Goal: Task Accomplishment & Management: Use online tool/utility

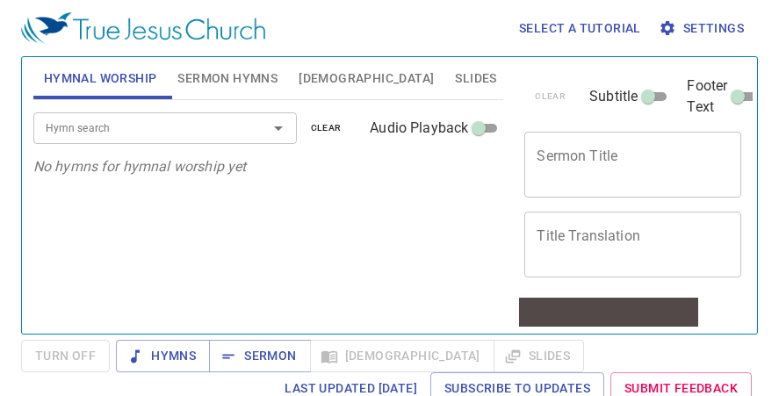
click at [282, 205] on div "Hymn search Hymn search clear Audio Playback No hymns for hymnal worship yet" at bounding box center [268, 209] width 471 height 219
click at [584, 165] on textarea "Sermon Title" at bounding box center [633, 164] width 192 height 33
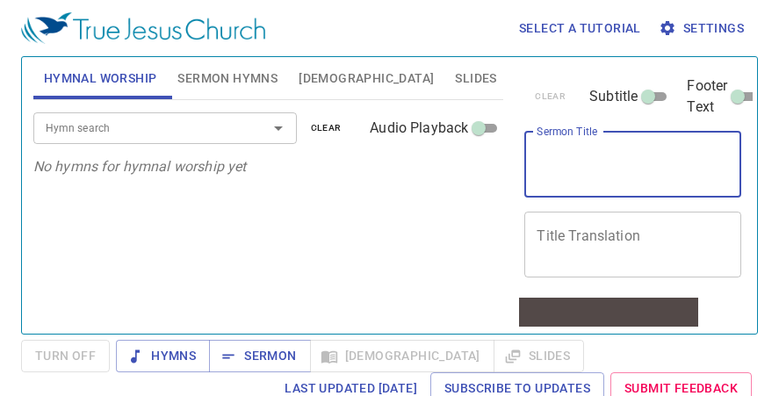
paste textarea "Passing & Accepting The Baton"
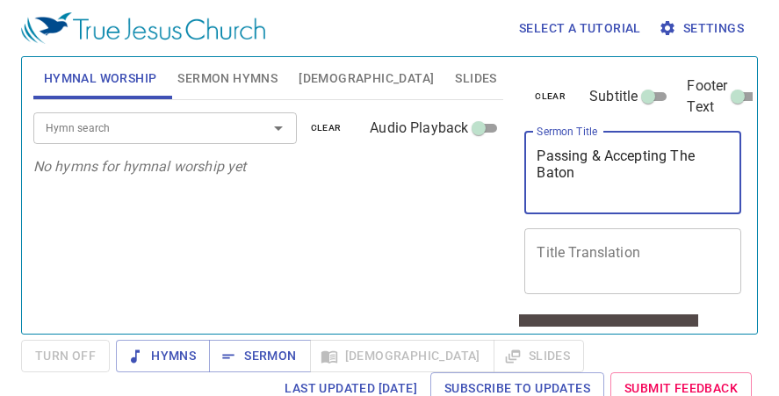
click at [682, 155] on textarea "Passing & Accepting The Baton" at bounding box center [633, 173] width 192 height 50
type textarea "Passing & Accepting the Baton"
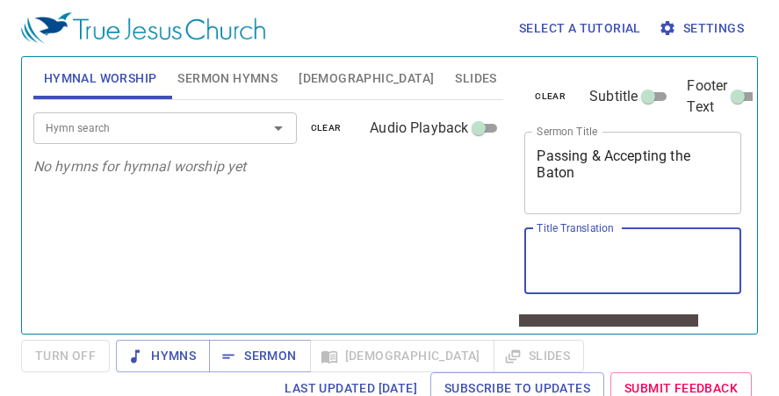
click at [555, 262] on textarea "Title Translation" at bounding box center [633, 260] width 192 height 33
paste textarea "交棒与接棒"
type textarea "交棒与接棒"
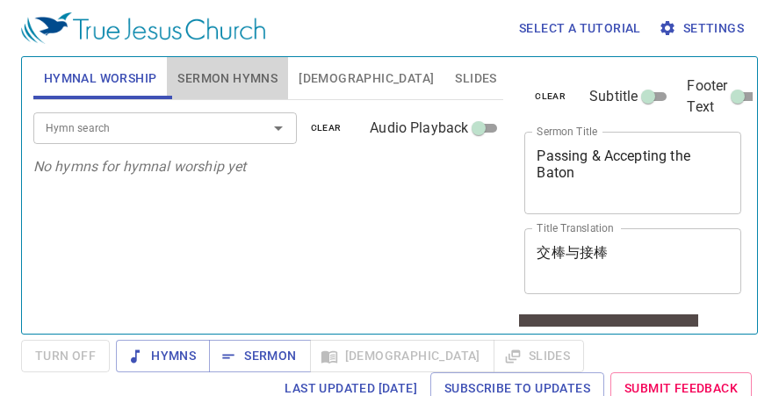
click at [194, 80] on span "Sermon Hymns" at bounding box center [227, 79] width 100 height 22
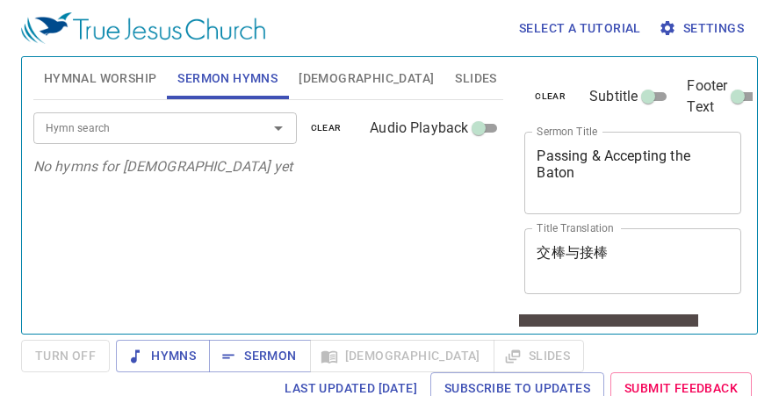
click at [190, 119] on input "Hymn search" at bounding box center [139, 128] width 201 height 20
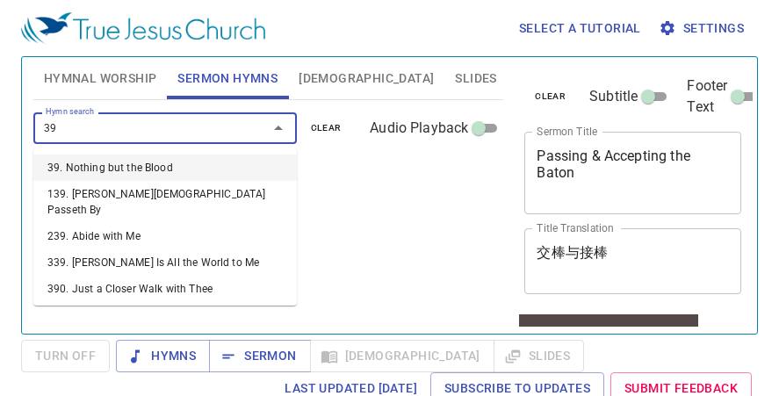
type input "390"
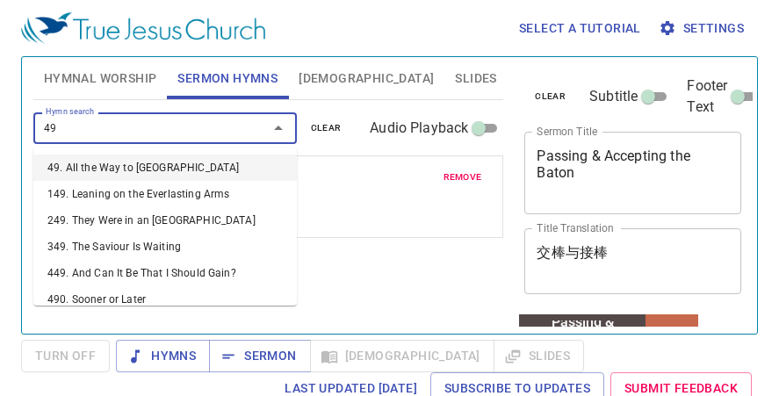
type input "497"
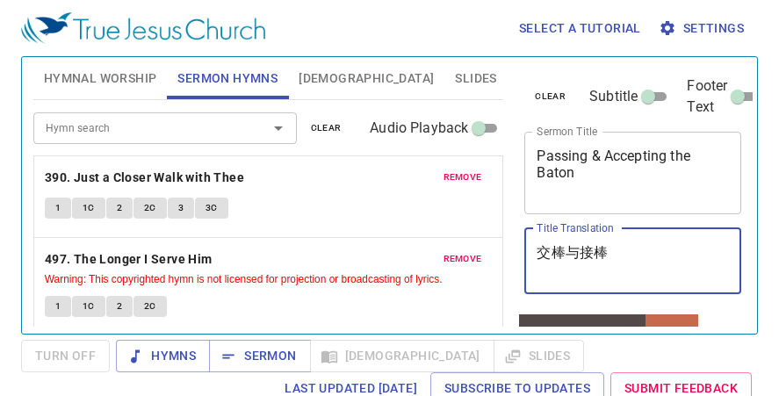
click at [545, 255] on textarea "交棒与接棒" at bounding box center [633, 260] width 192 height 33
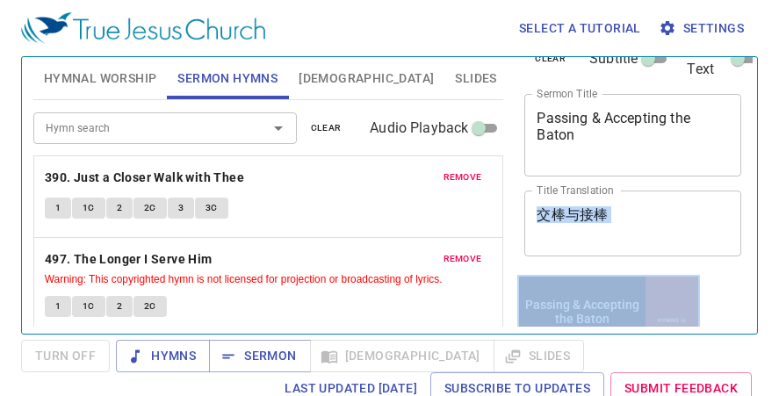
drag, startPoint x: 1044, startPoint y: 526, endPoint x: 529, endPoint y: 280, distance: 570.5
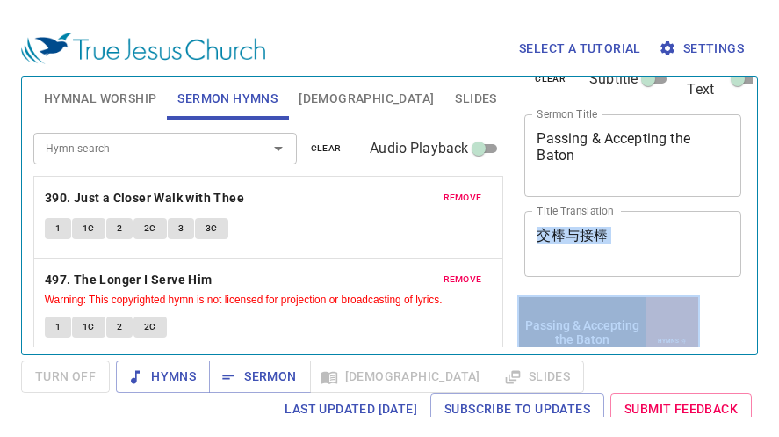
scroll to position [80, 0]
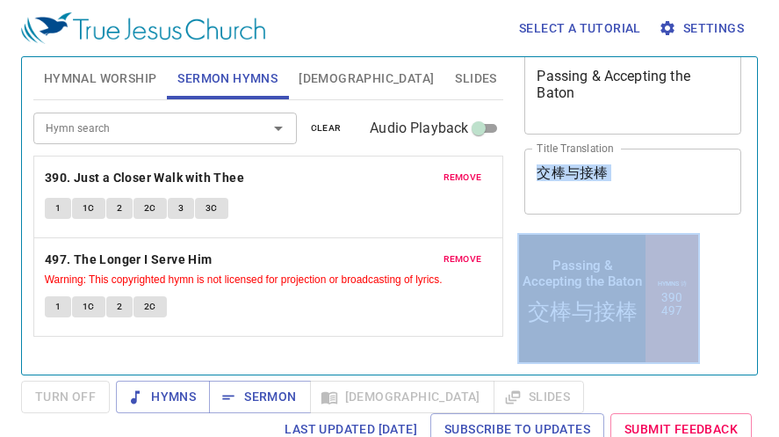
click at [455, 69] on span "Slides" at bounding box center [475, 79] width 41 height 22
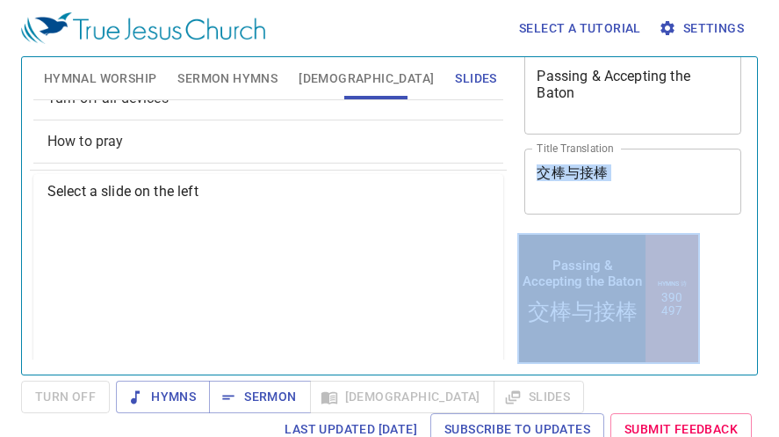
scroll to position [88, 0]
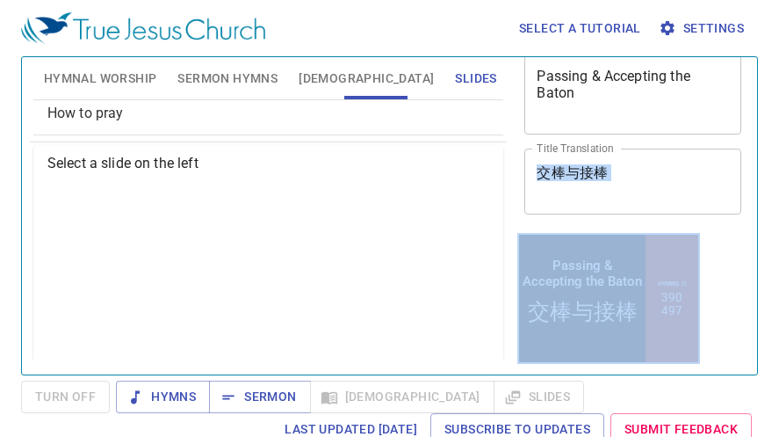
click at [620, 195] on textarea "交棒与接棒" at bounding box center [633, 180] width 192 height 33
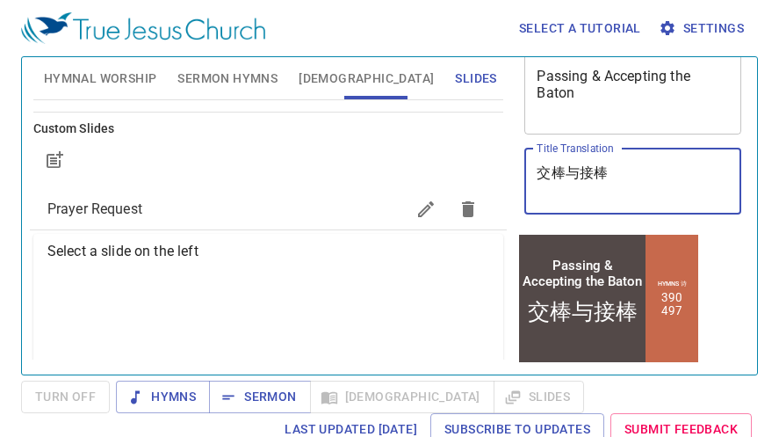
scroll to position [173, 0]
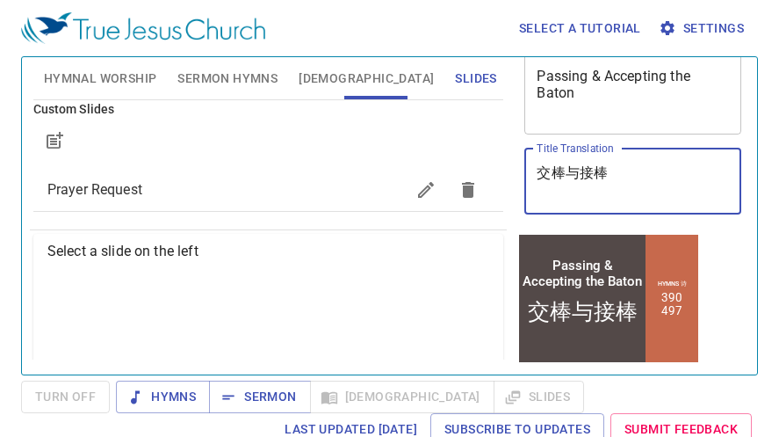
click at [275, 185] on span "Prayer Request" at bounding box center [226, 189] width 358 height 21
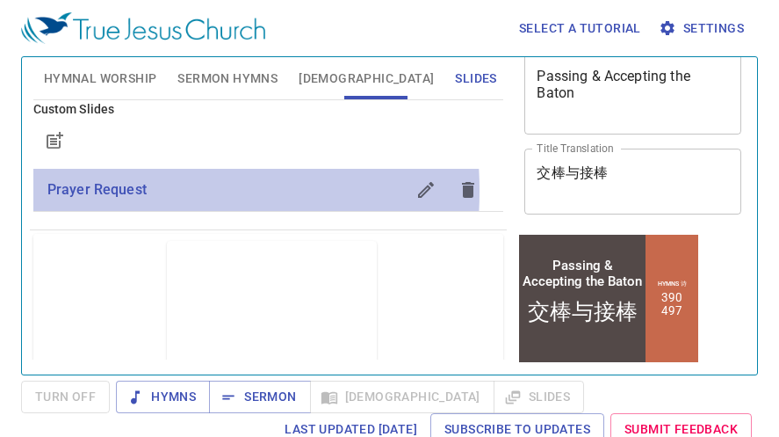
click at [101, 191] on span "Prayer Request" at bounding box center [96, 189] width 99 height 17
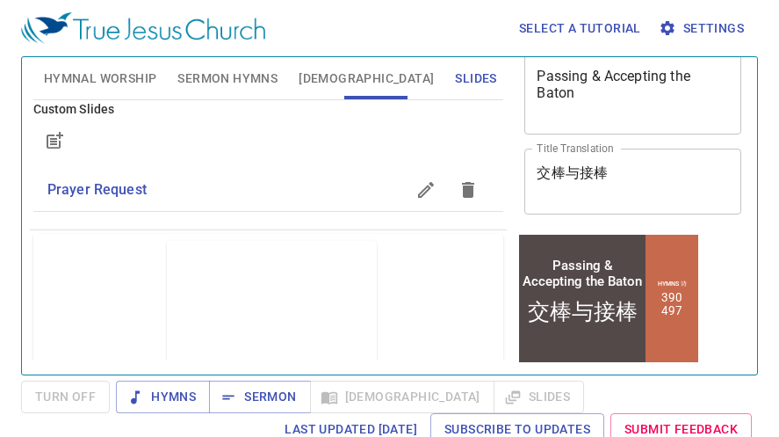
click at [101, 191] on span "Prayer Request" at bounding box center [96, 189] width 99 height 17
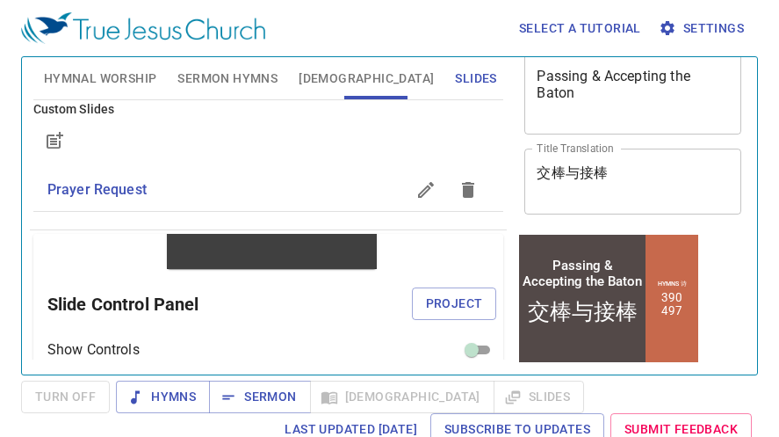
scroll to position [105, 0]
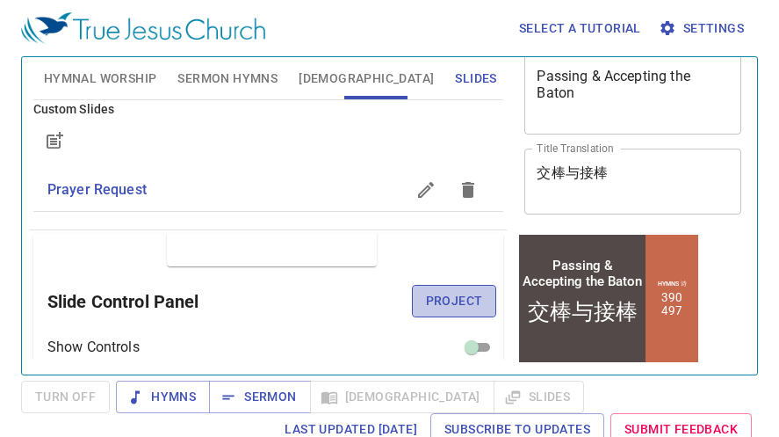
click at [450, 298] on span "Project" at bounding box center [454, 301] width 57 height 22
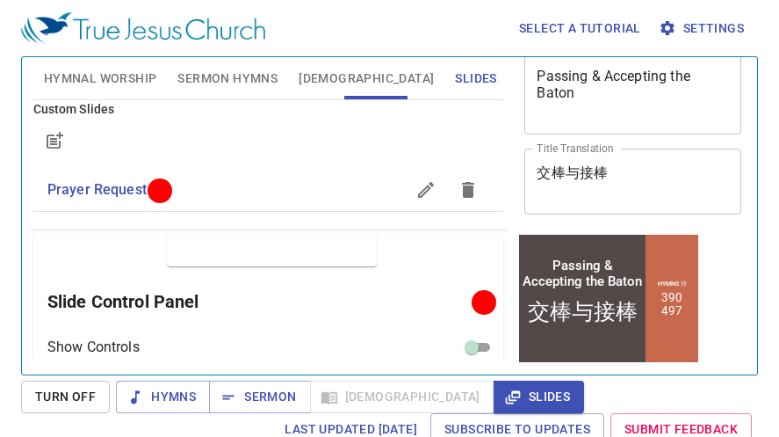
click at [778, 184] on div "Select a tutorial Settings Hymnal Worship Sermon Hymns Bible Slides Hymn search…" at bounding box center [389, 218] width 779 height 437
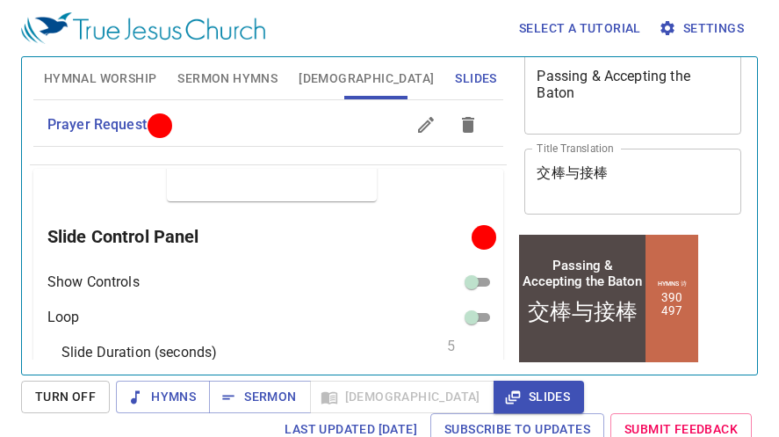
scroll to position [130, 0]
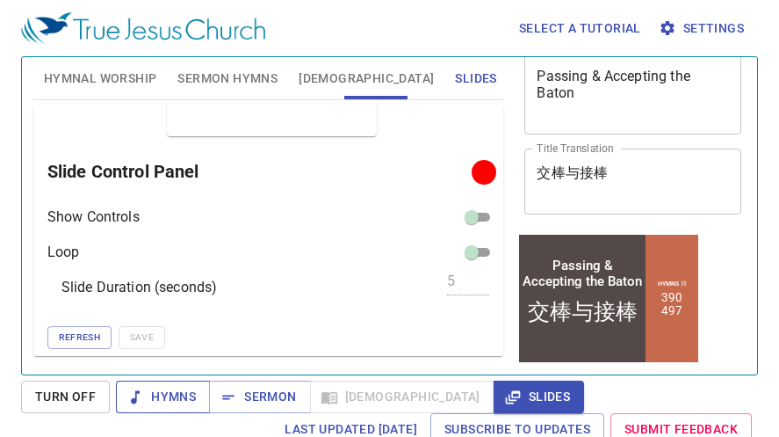
click at [165, 395] on span "Hymns" at bounding box center [163, 397] width 66 height 22
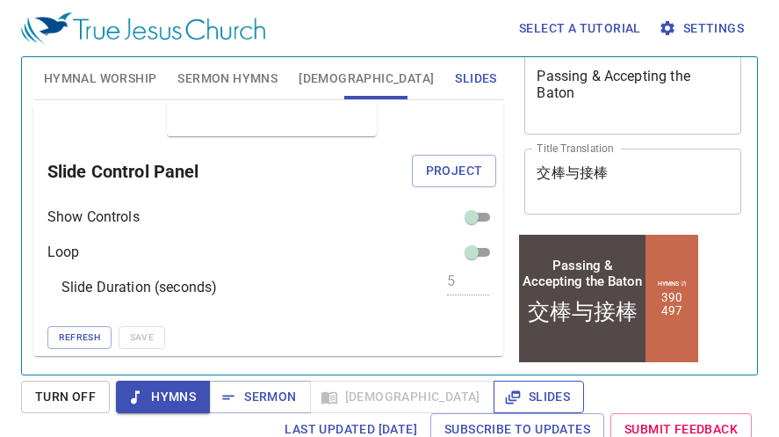
click at [505, 393] on icon "button" at bounding box center [512, 396] width 15 height 13
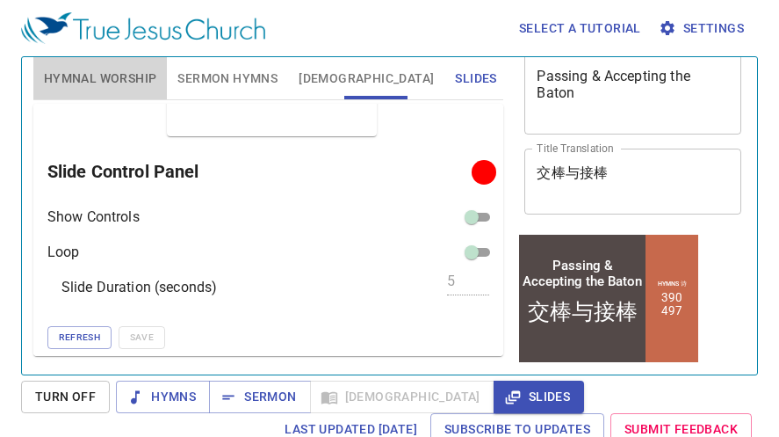
click at [125, 79] on span "Hymnal Worship" at bounding box center [100, 79] width 113 height 22
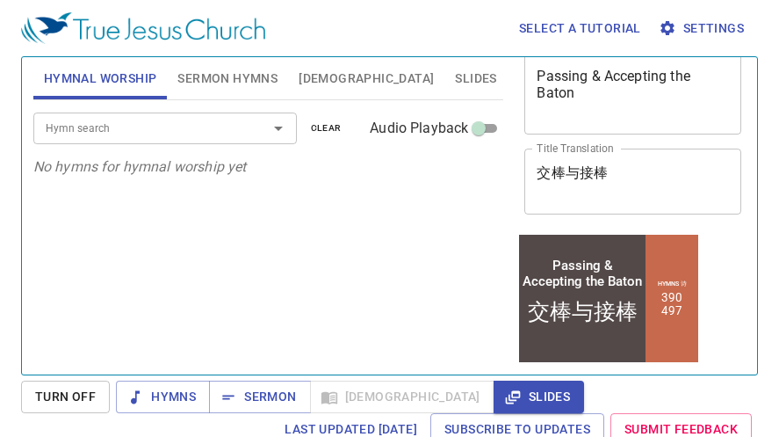
click at [140, 134] on input "Hymn search" at bounding box center [139, 128] width 201 height 20
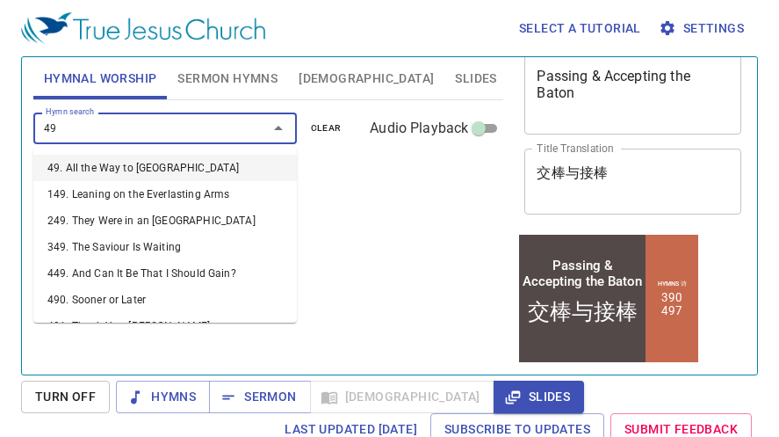
type input "498"
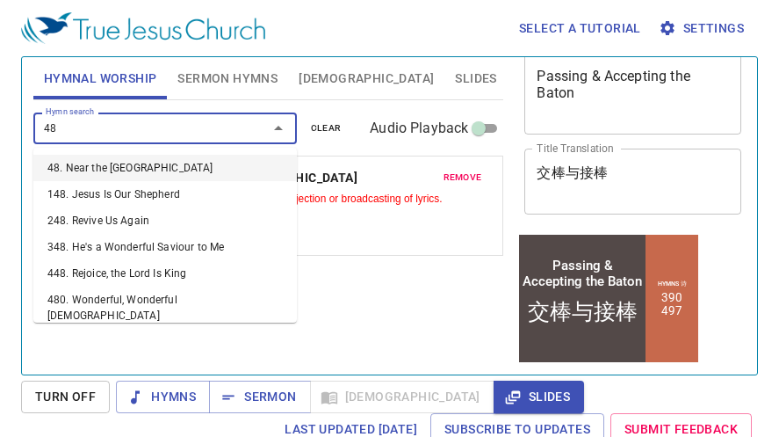
type input "484"
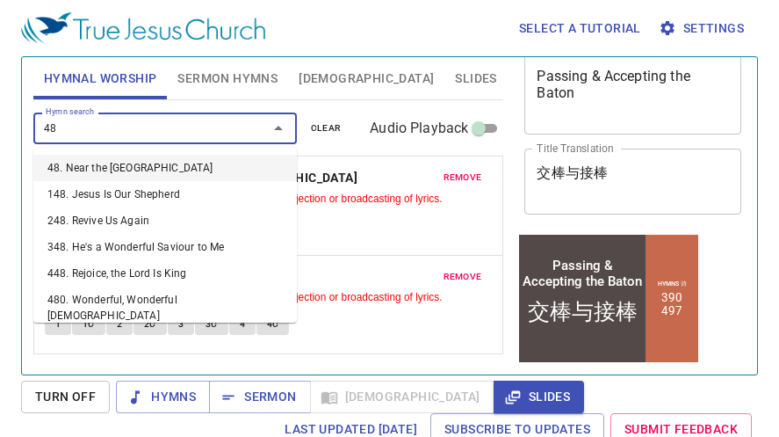
type input "482"
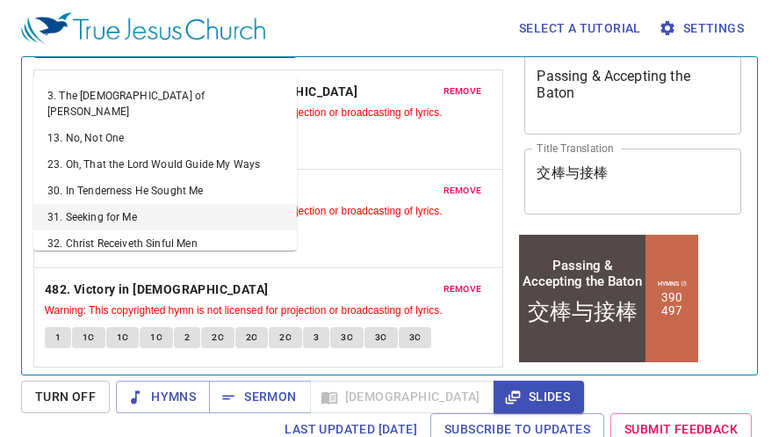
scroll to position [72, 0]
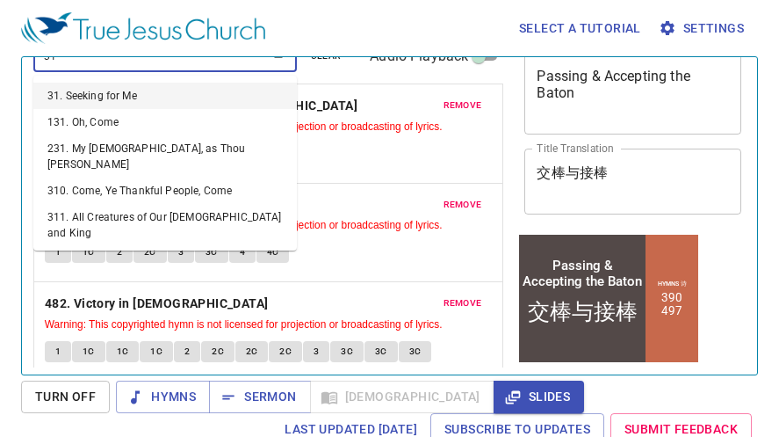
type input "317"
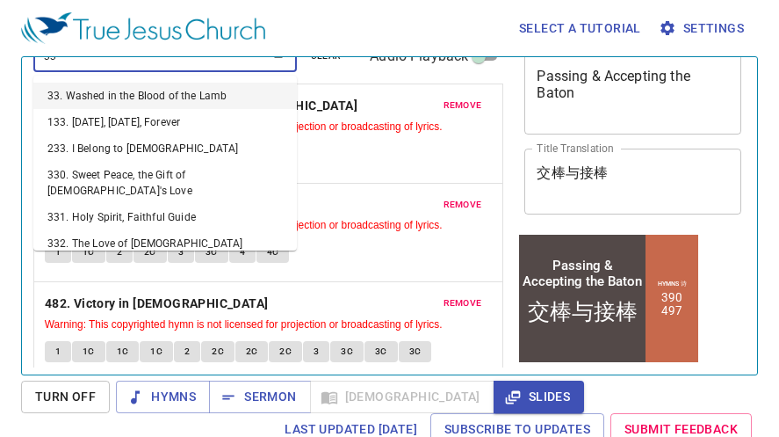
type input "333"
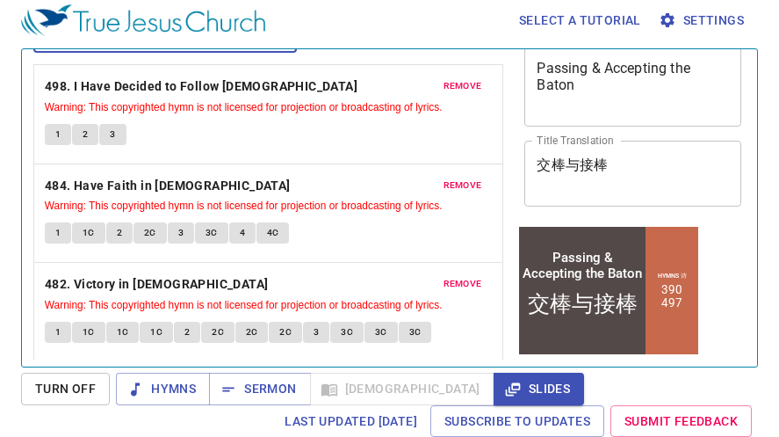
scroll to position [0, 0]
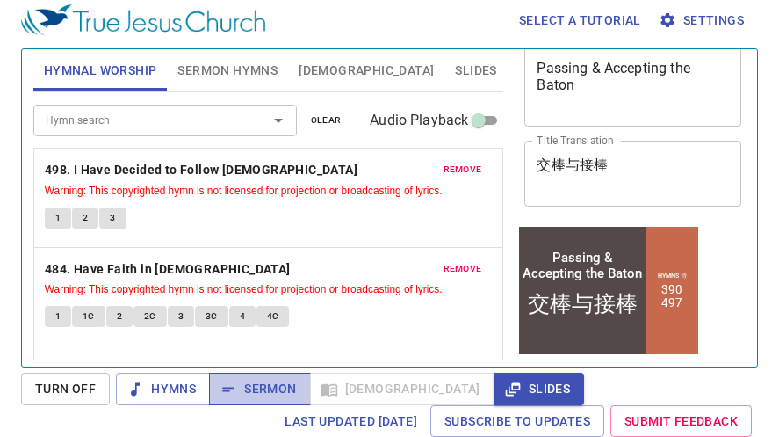
click at [267, 386] on span "Sermon" at bounding box center [259, 389] width 73 height 22
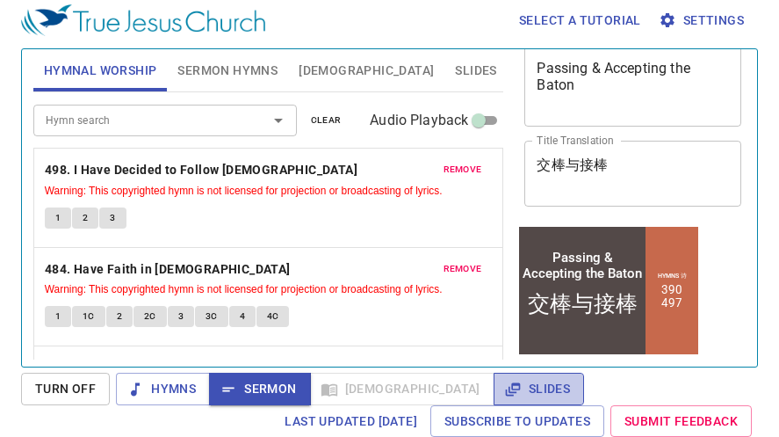
click at [509, 389] on icon "button" at bounding box center [513, 389] width 8 height 7
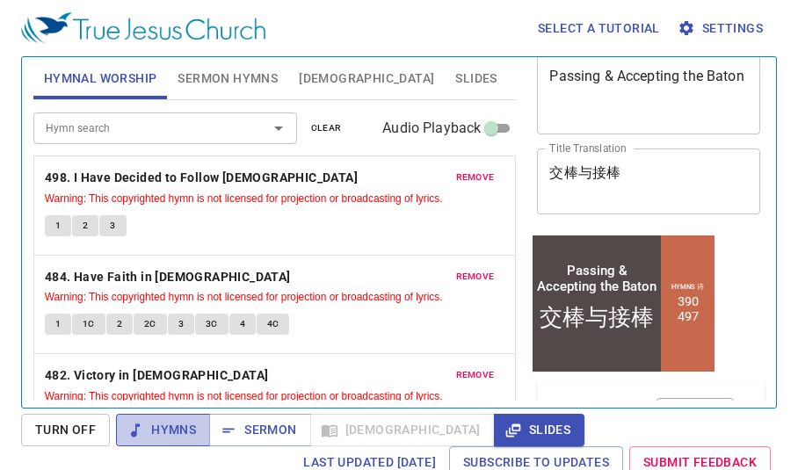
click at [184, 395] on span "Hymns" at bounding box center [163, 430] width 66 height 22
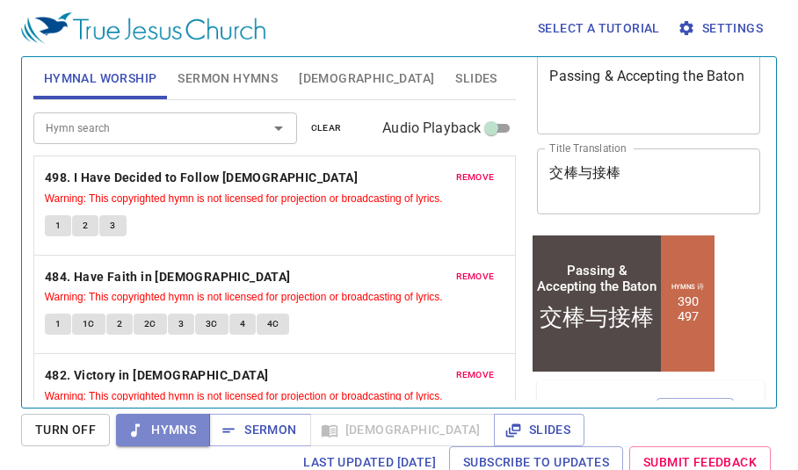
click at [184, 395] on span "Hymns" at bounding box center [163, 430] width 66 height 22
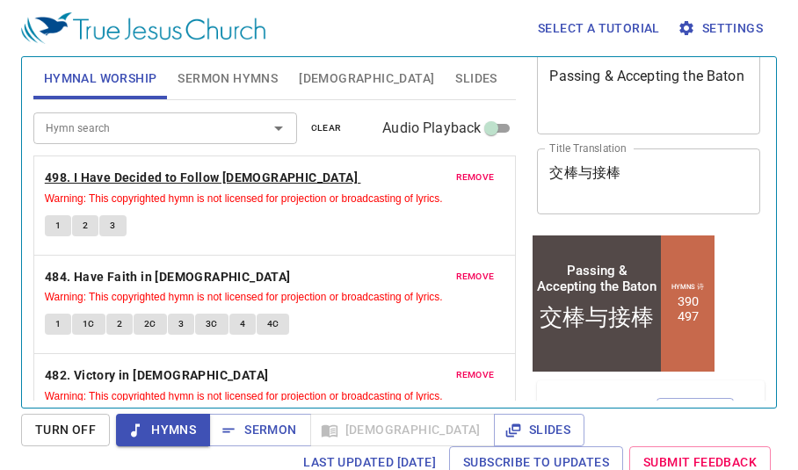
click at [159, 177] on b "498. I Have Decided to Follow [DEMOGRAPHIC_DATA]" at bounding box center [201, 178] width 313 height 22
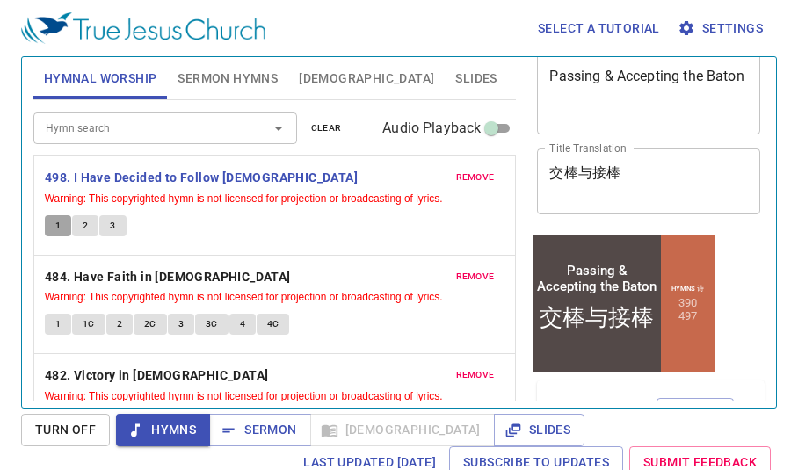
click at [61, 220] on button "1" at bounding box center [58, 225] width 26 height 21
click at [77, 220] on button "2" at bounding box center [85, 225] width 26 height 21
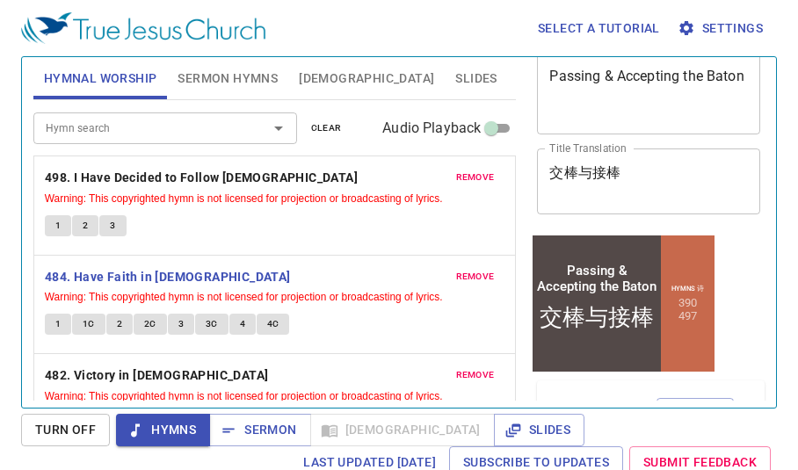
click at [65, 322] on button "1" at bounding box center [58, 324] width 26 height 21
click at [82, 324] on button "1C" at bounding box center [88, 324] width 33 height 21
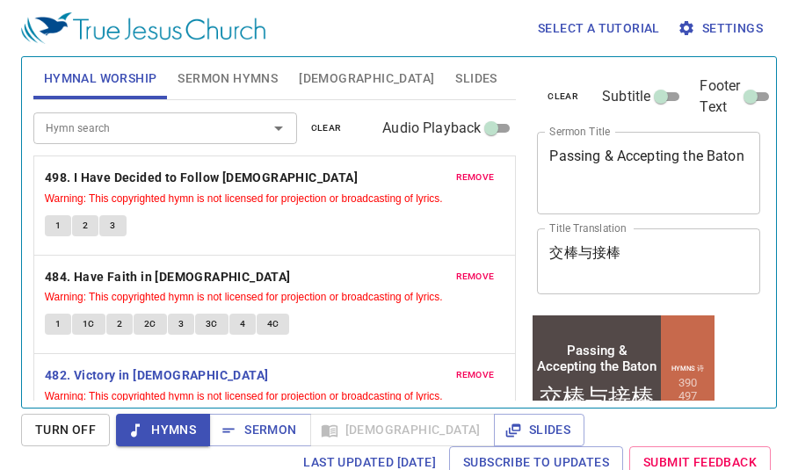
scroll to position [80, 0]
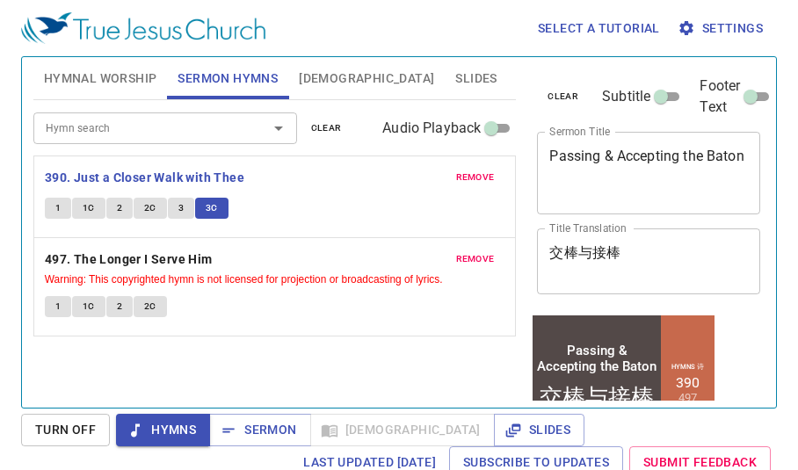
scroll to position [80, 0]
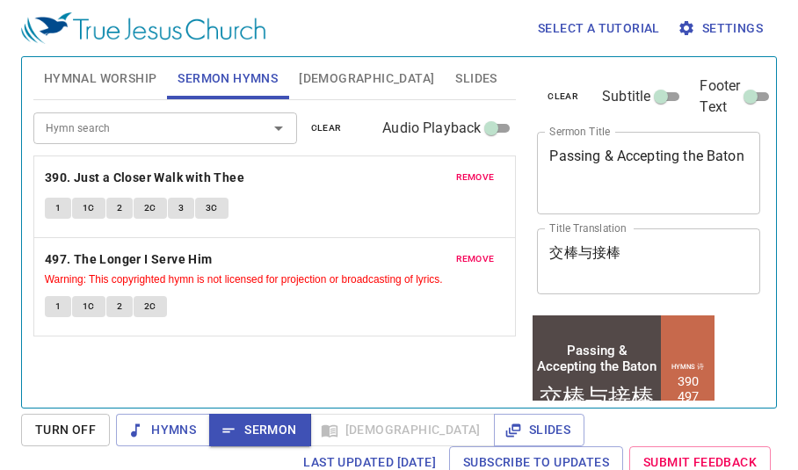
scroll to position [80, 0]
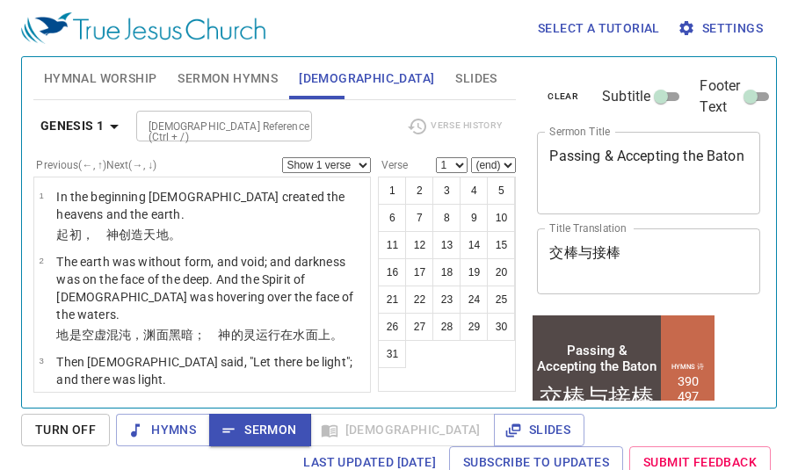
scroll to position [80, 0]
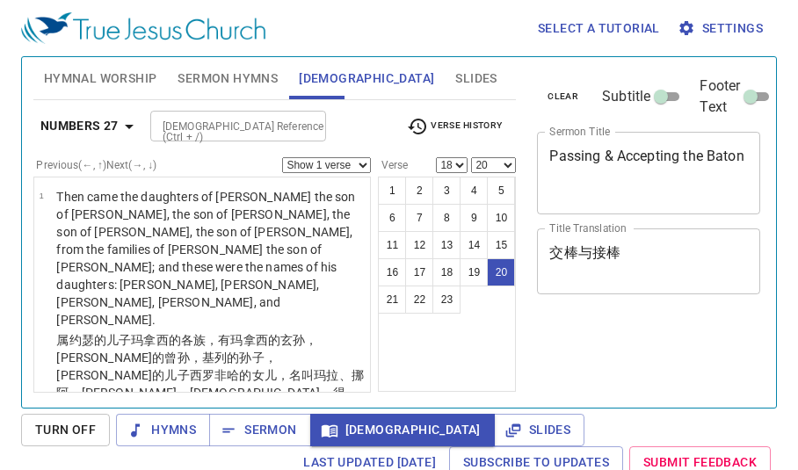
select select "18"
select select "20"
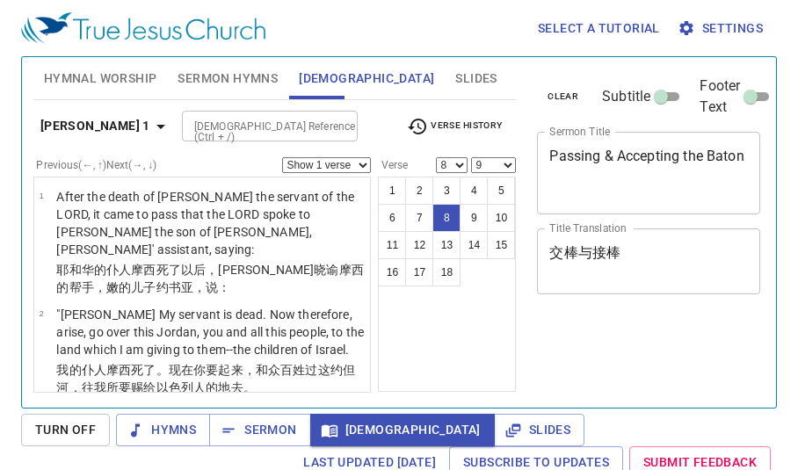
select select "8"
select select "9"
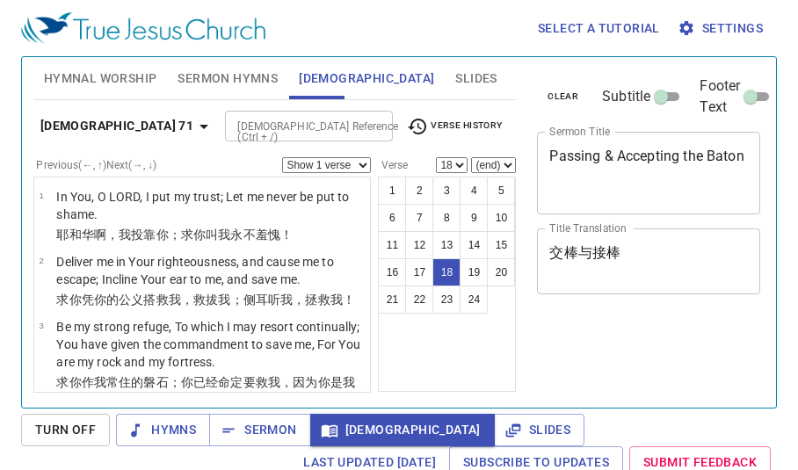
select select "18"
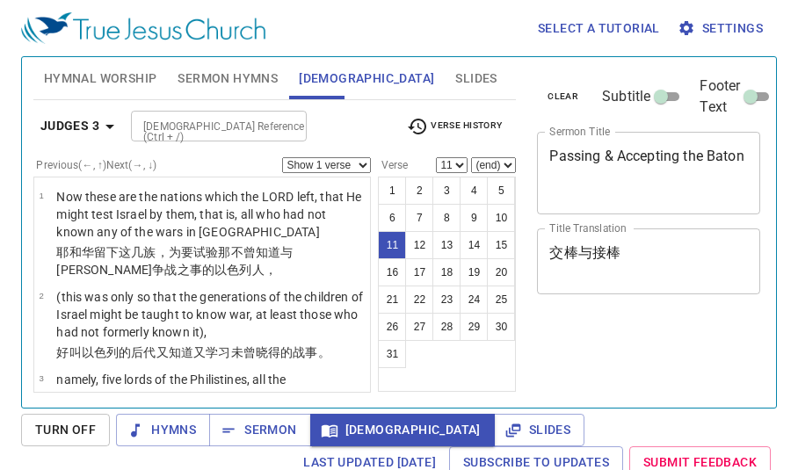
select select "11"
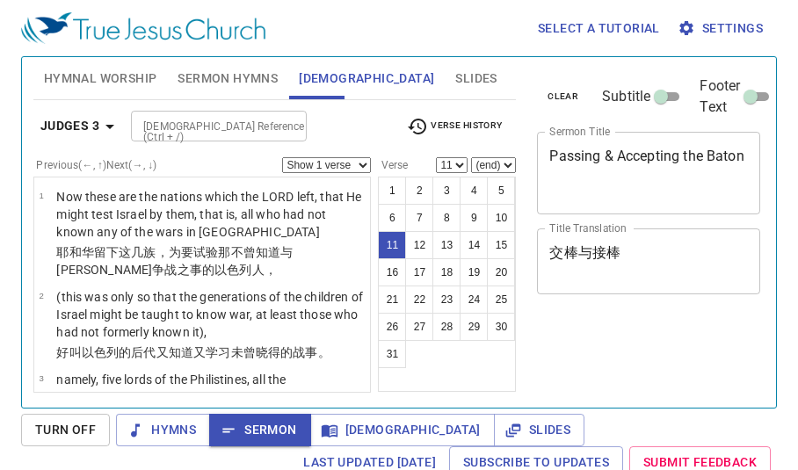
select select "11"
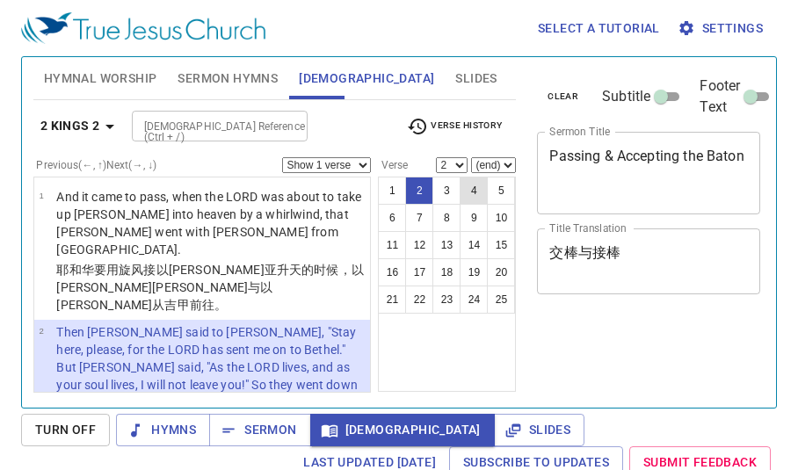
scroll to position [8, 0]
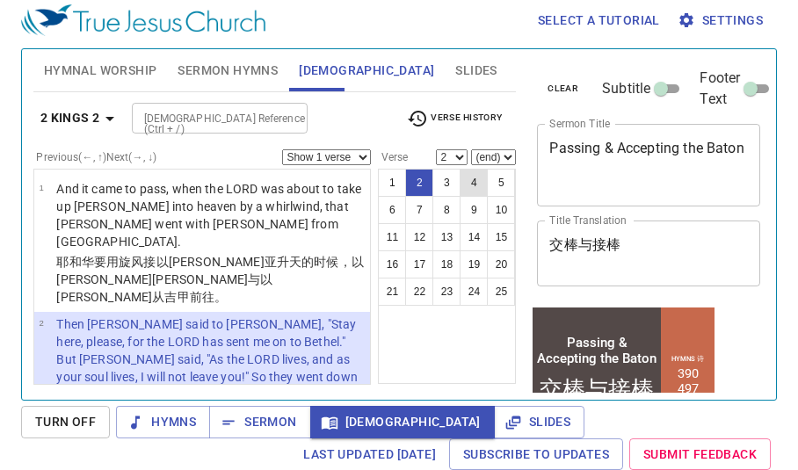
click at [461, 177] on button "4" at bounding box center [473, 183] width 28 height 28
click at [462, 177] on button "4" at bounding box center [473, 183] width 28 height 28
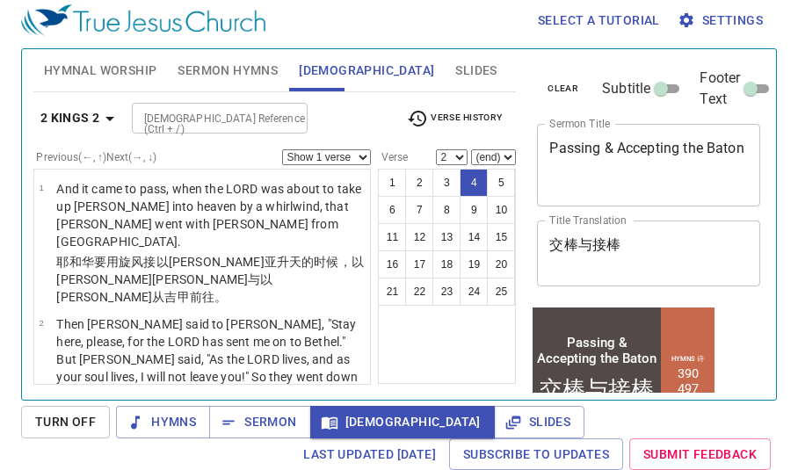
select select "4"
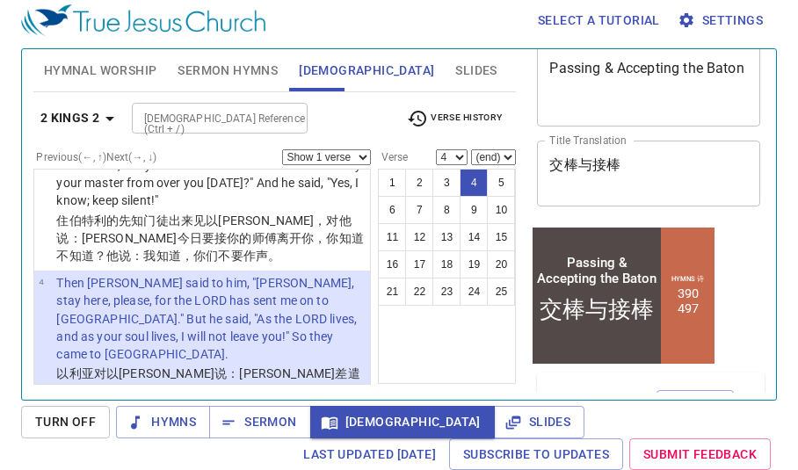
click at [462, 177] on button "4" at bounding box center [473, 183] width 28 height 28
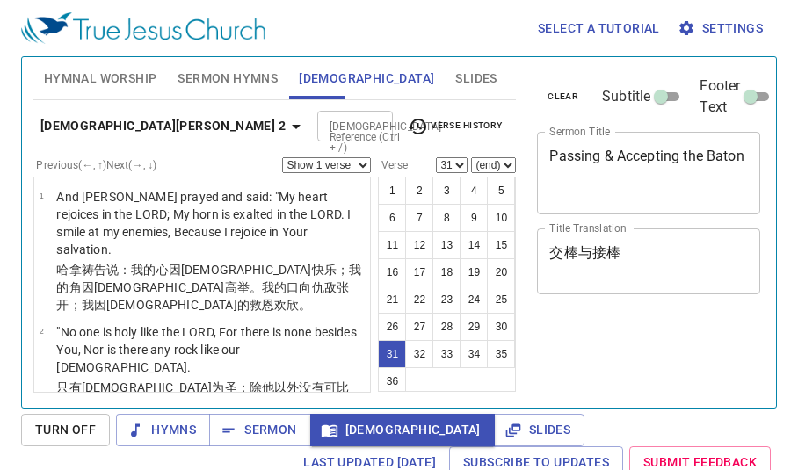
select select "31"
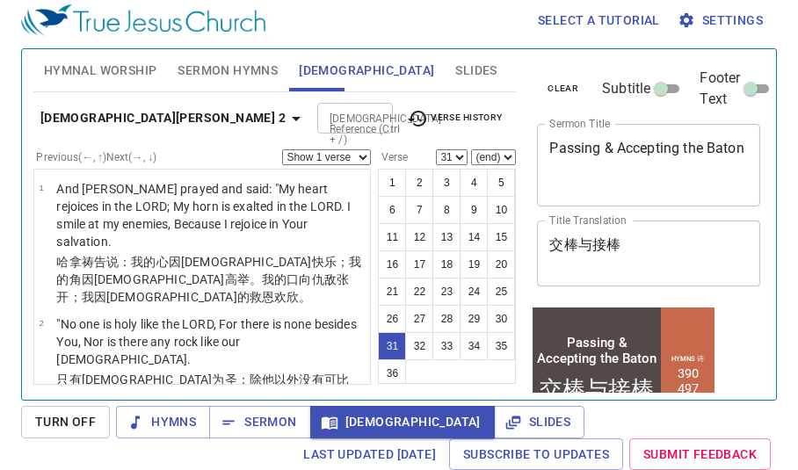
scroll to position [80, 0]
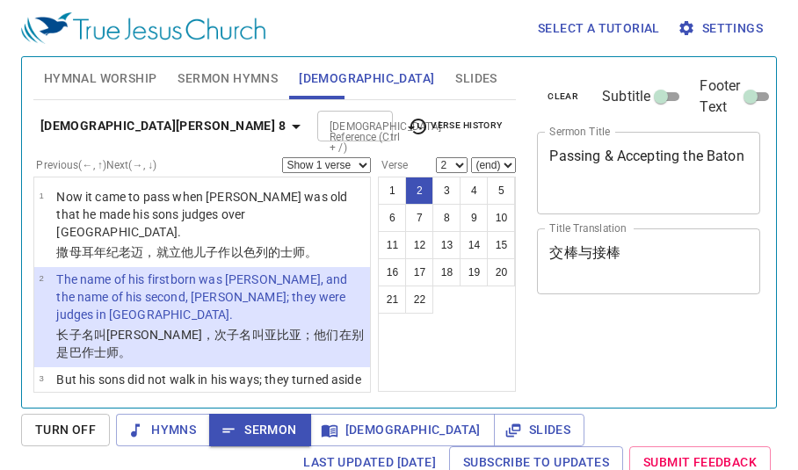
select select "2"
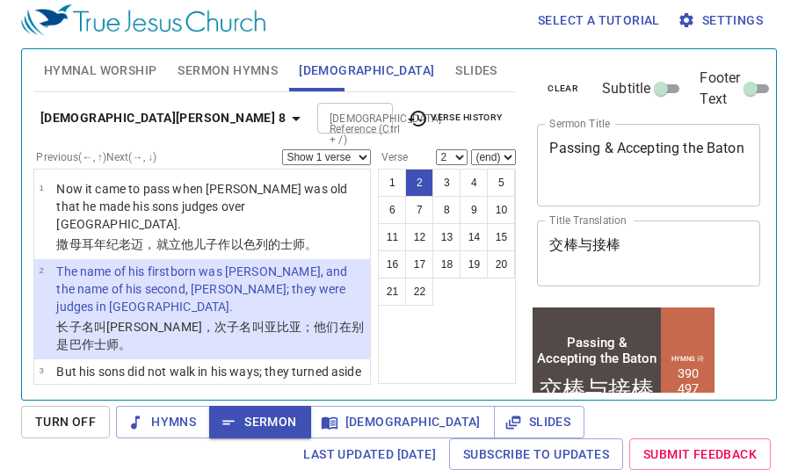
scroll to position [17, 0]
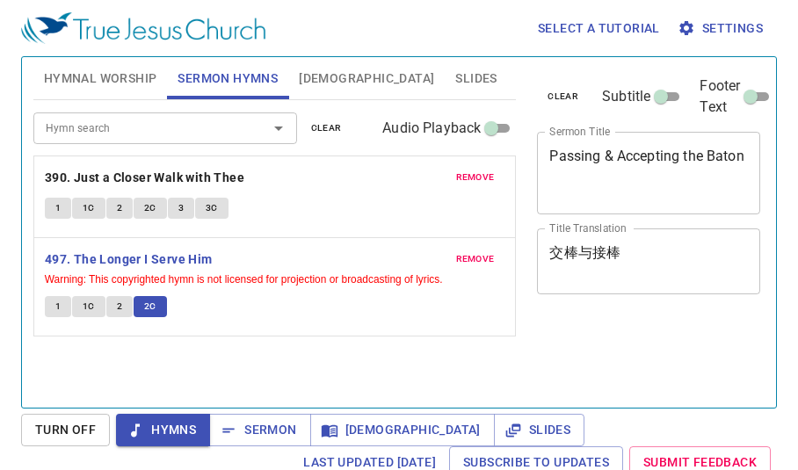
scroll to position [8, 0]
